Goal: Task Accomplishment & Management: Use online tool/utility

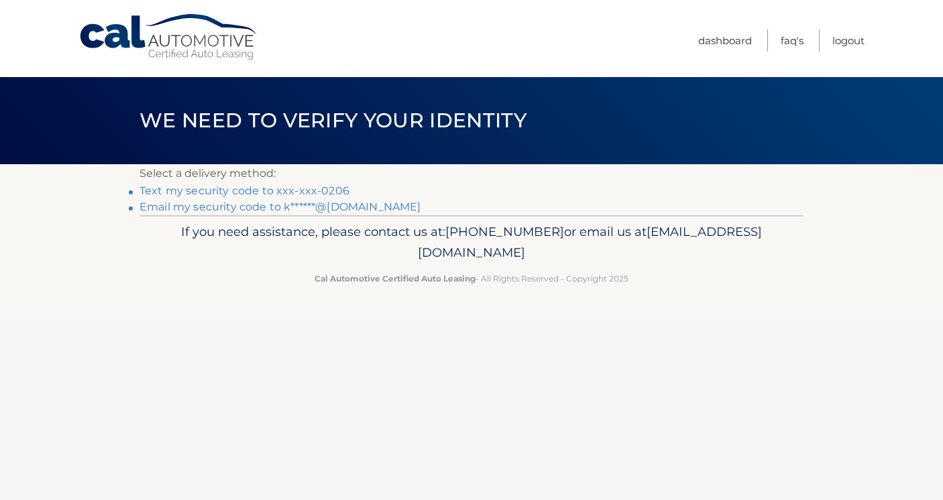
click at [227, 192] on link "Text my security code to xxx-xxx-0206" at bounding box center [244, 190] width 210 height 13
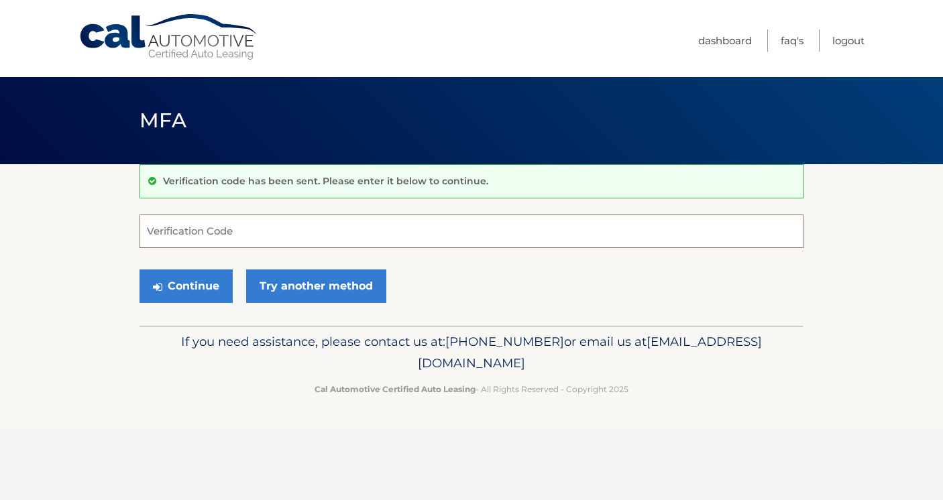
click at [225, 233] on input "Verification Code" at bounding box center [471, 232] width 664 height 34
type input "686999"
click at [199, 295] on button "Continue" at bounding box center [185, 287] width 93 height 34
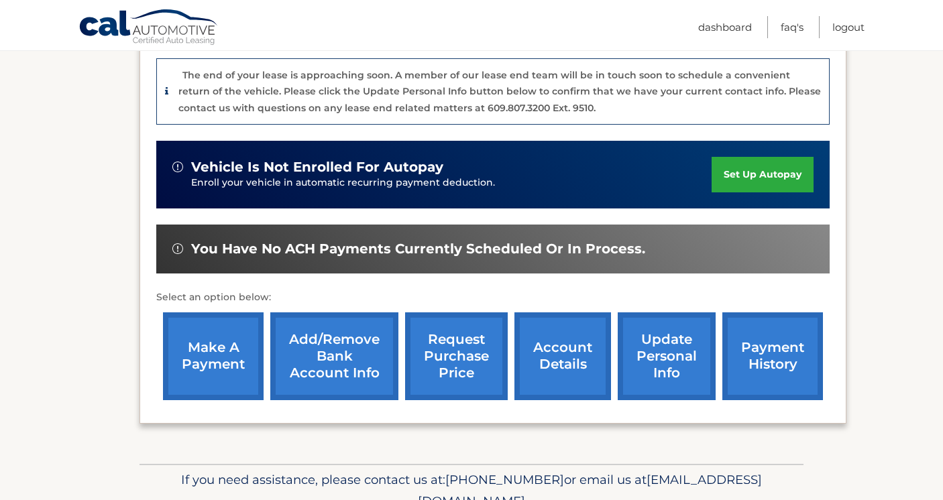
scroll to position [335, 0]
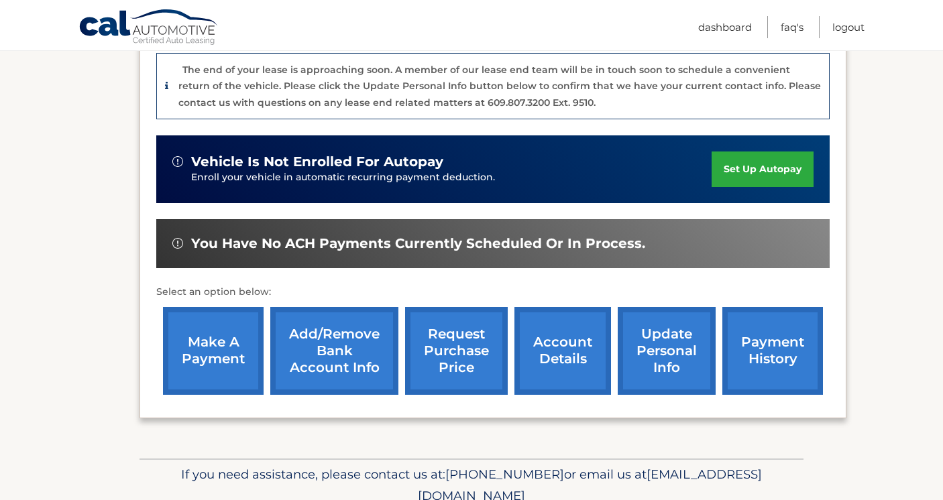
click at [206, 367] on link "make a payment" at bounding box center [213, 351] width 101 height 88
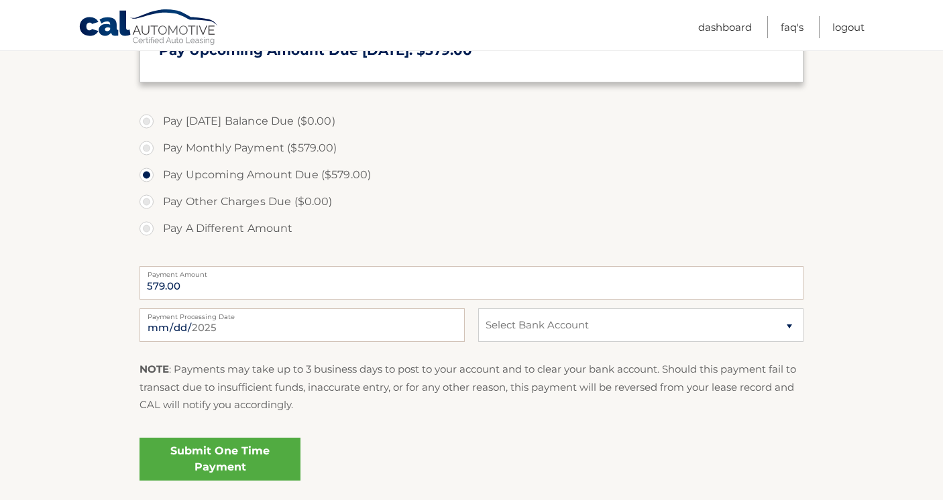
scroll to position [359, 0]
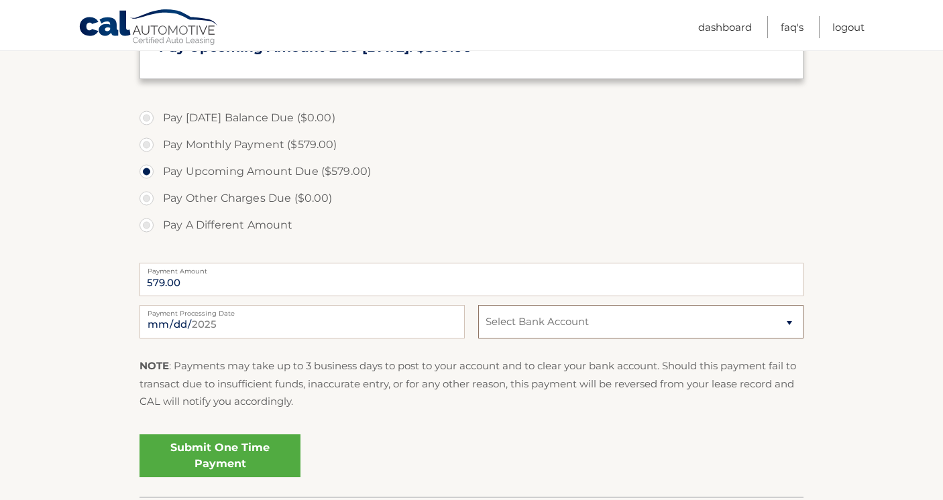
click at [543, 327] on select "Select Bank Account Checking UMB, NA *****0052 Checking WELLS FARGO BANK *****8…" at bounding box center [640, 322] width 325 height 34
select select "ODcyMTE4MTAtYmMyOC00YzYwLTg0NjQtMzZmOWMxNTAxNDcw"
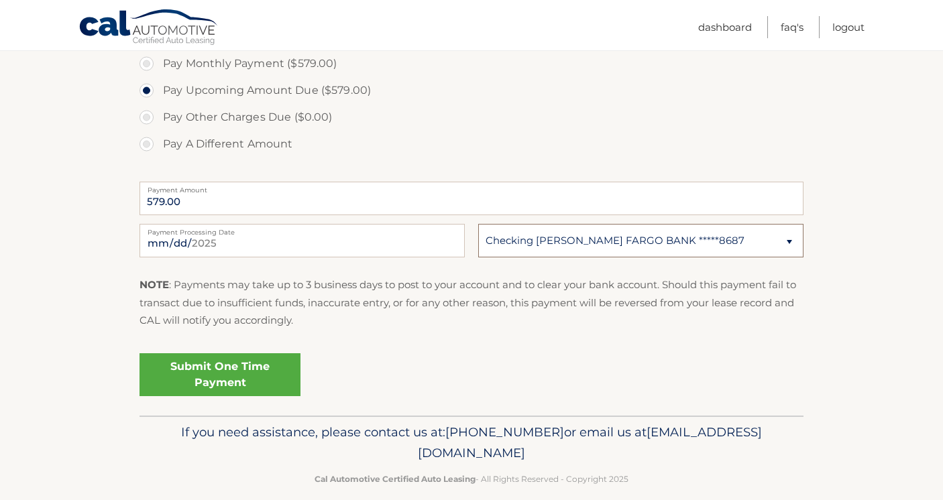
scroll to position [445, 0]
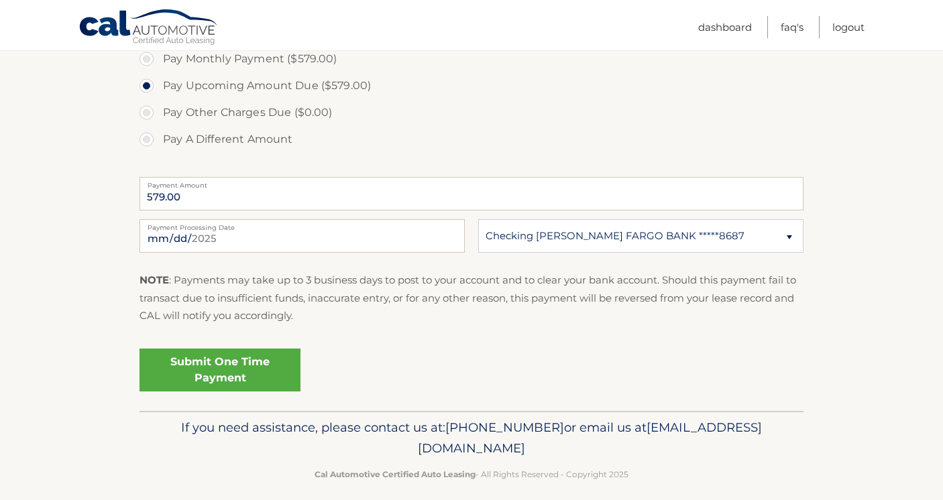
click at [254, 368] on link "Submit One Time Payment" at bounding box center [219, 370] width 161 height 43
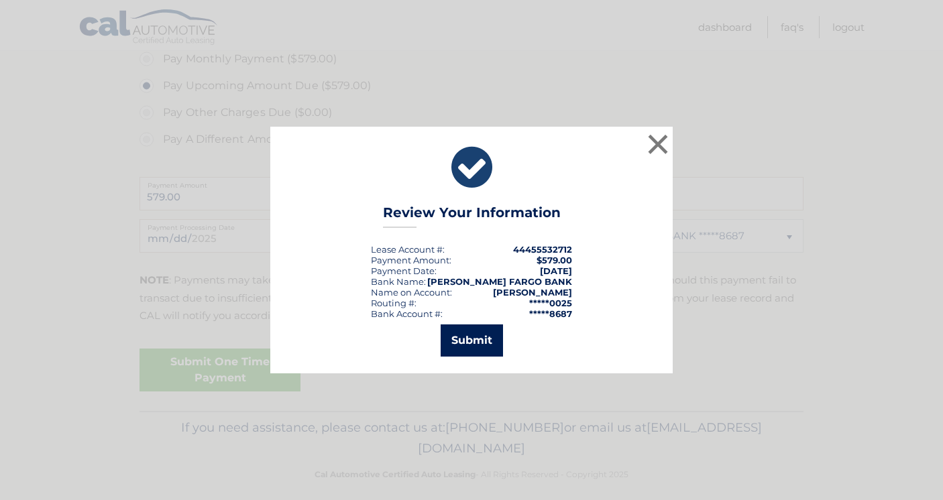
click at [484, 341] on button "Submit" at bounding box center [472, 341] width 62 height 32
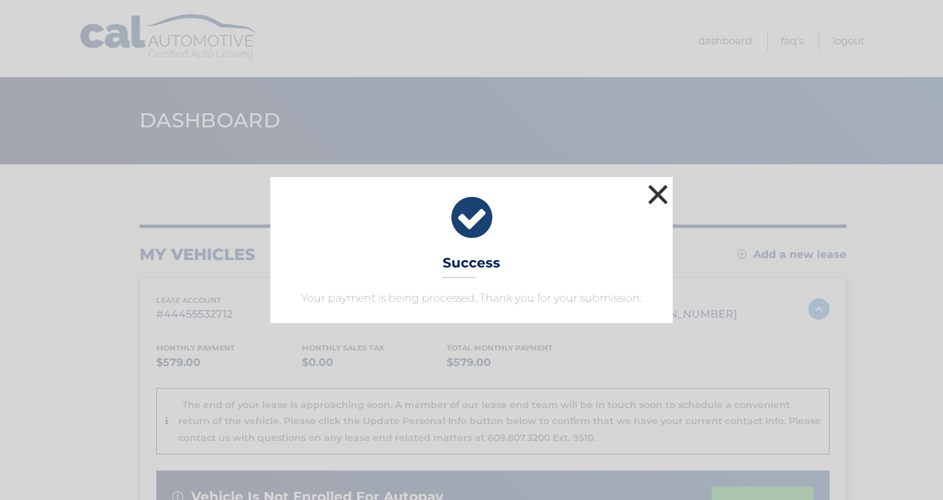
click at [665, 192] on button "×" at bounding box center [657, 194] width 27 height 27
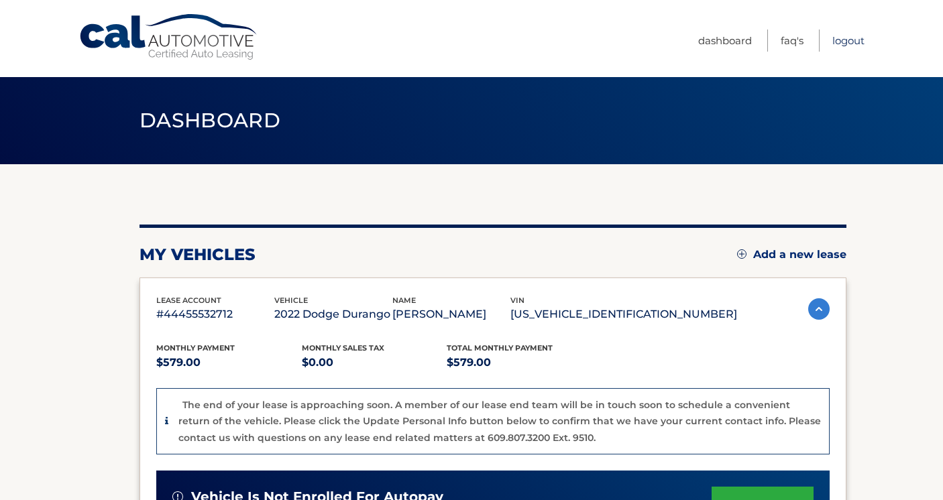
click at [852, 42] on link "Logout" at bounding box center [848, 41] width 32 height 22
